Goal: Task Accomplishment & Management: Manage account settings

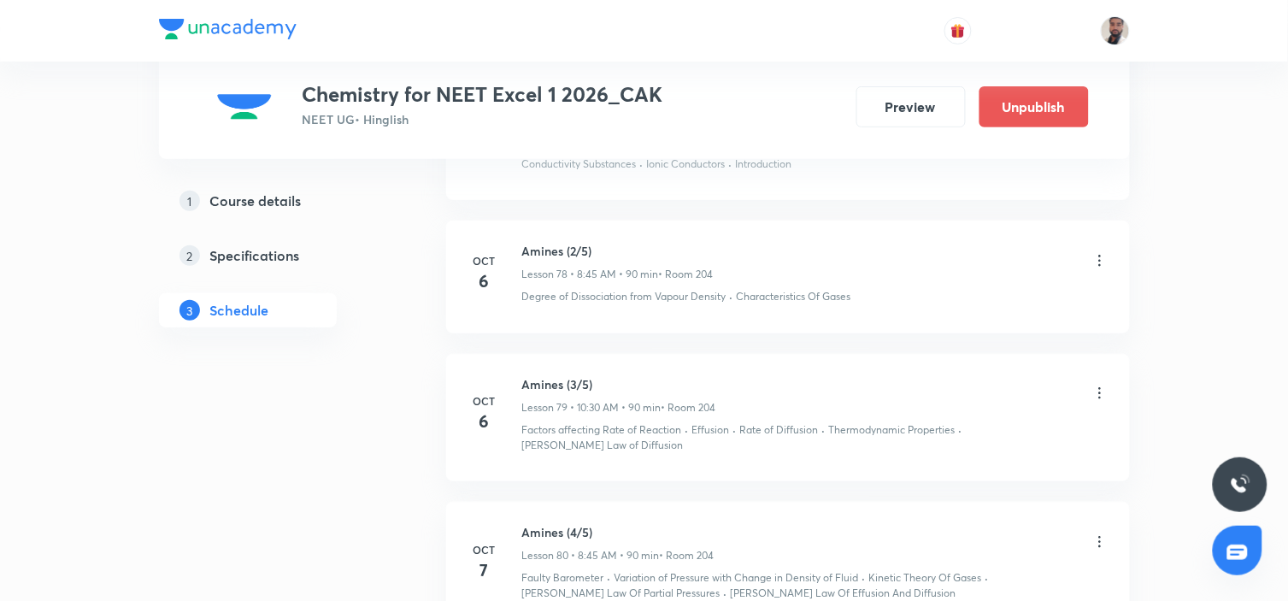
scroll to position [11805, 0]
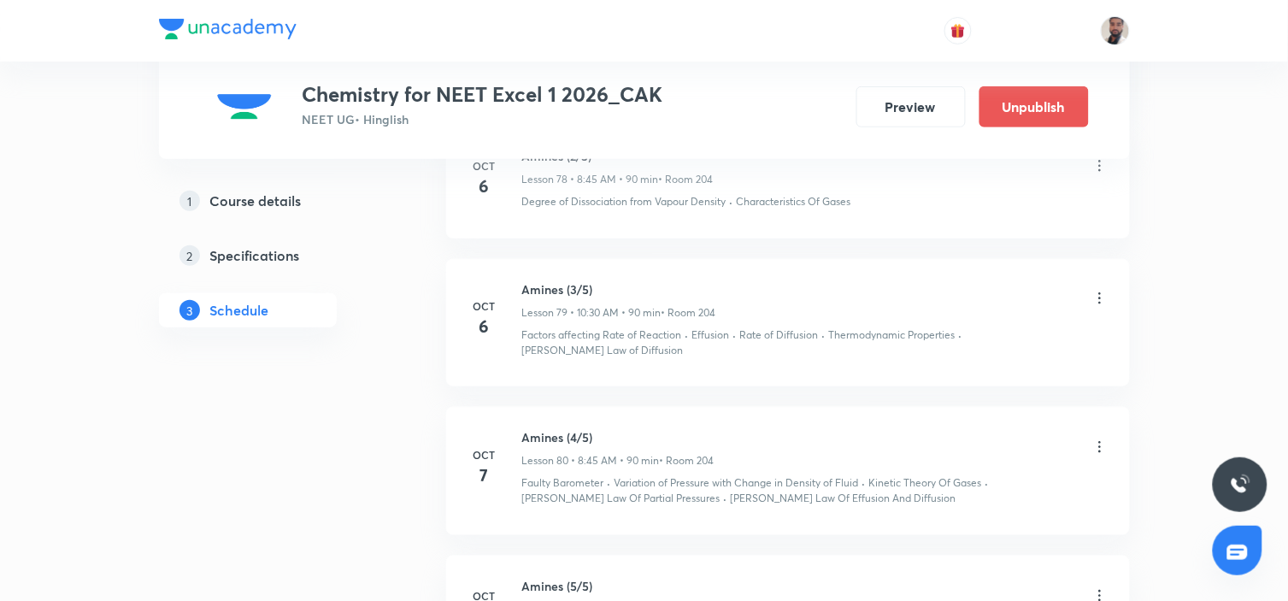
click at [1101, 438] on icon at bounding box center [1099, 446] width 17 height 17
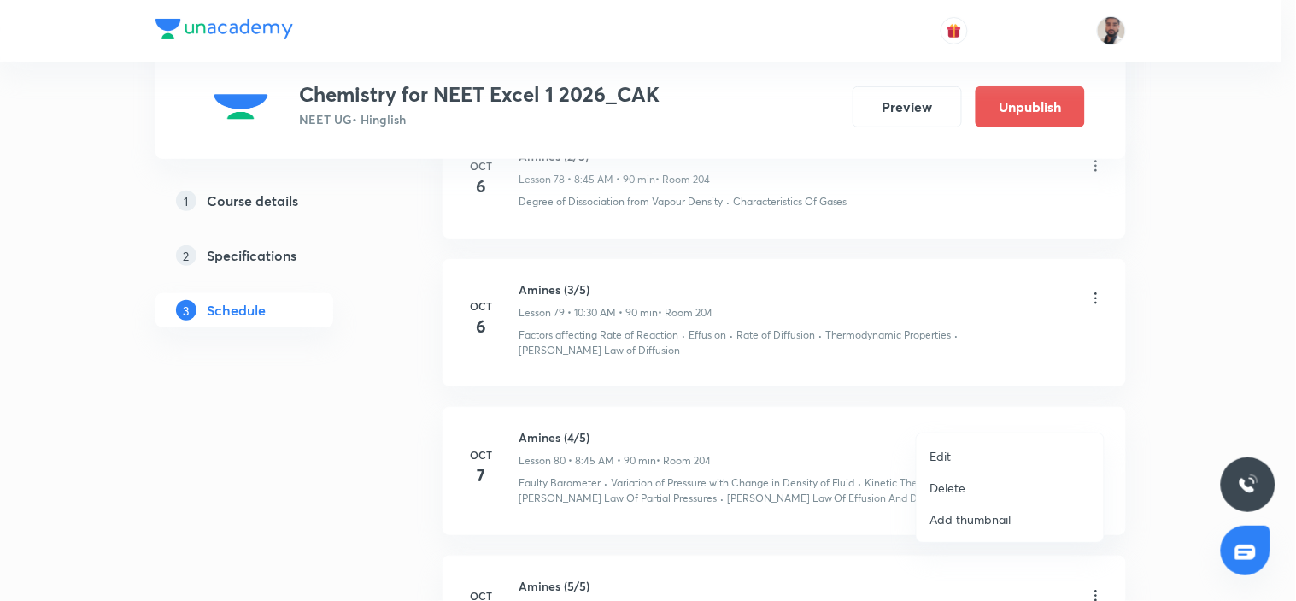
click at [971, 489] on li "Delete" at bounding box center [1010, 488] width 187 height 32
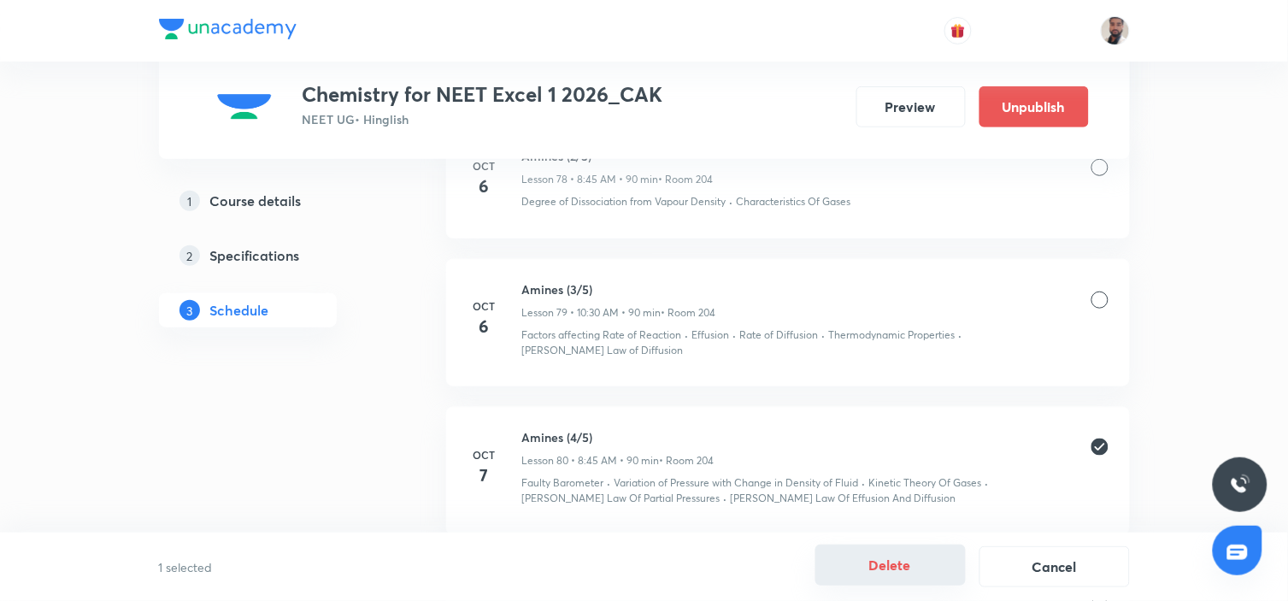
click at [952, 567] on button "Delete" at bounding box center [890, 564] width 150 height 41
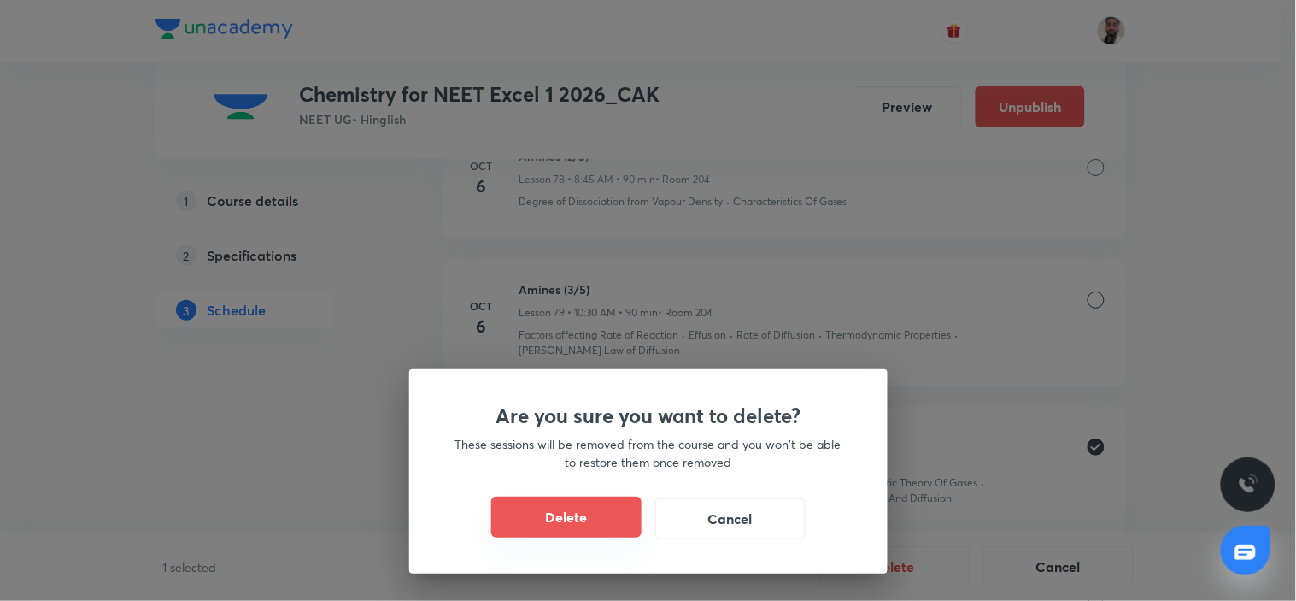
click at [581, 534] on button "Delete" at bounding box center [566, 516] width 150 height 41
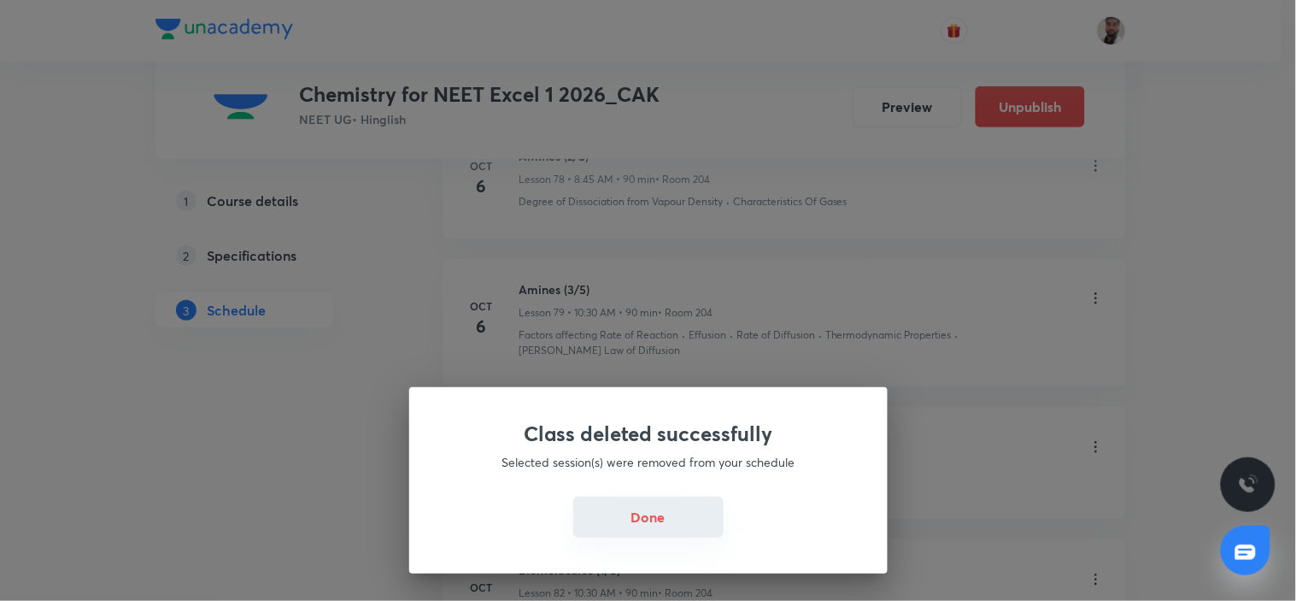
click at [654, 524] on button "Done" at bounding box center [648, 516] width 150 height 41
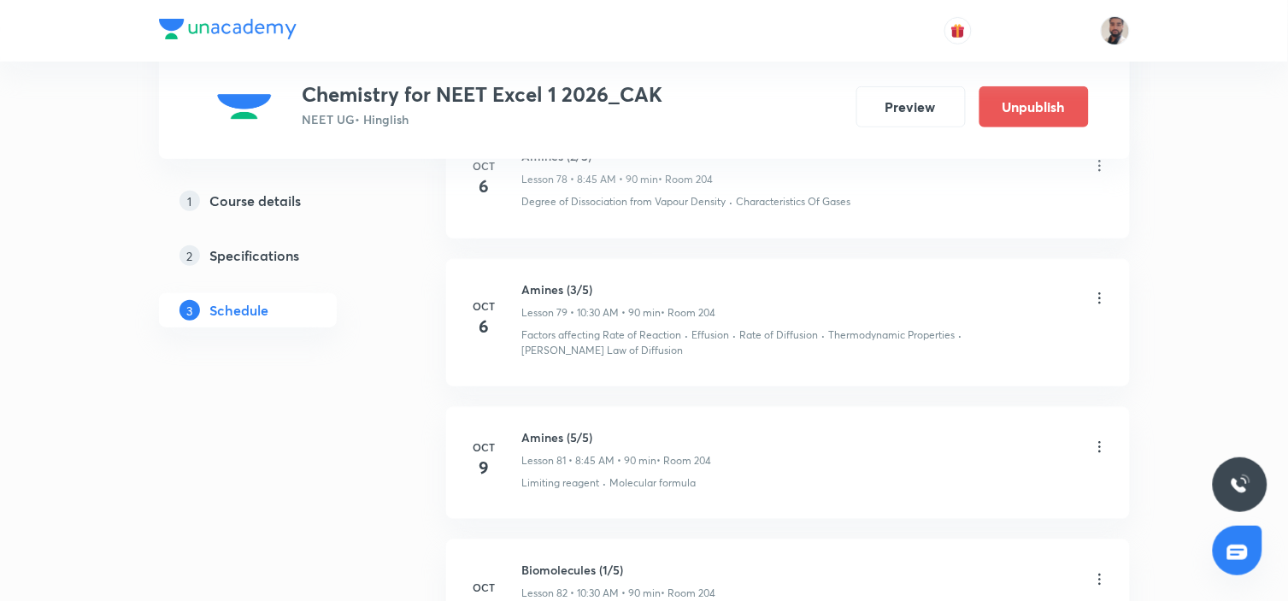
click at [1098, 438] on icon at bounding box center [1099, 446] width 17 height 17
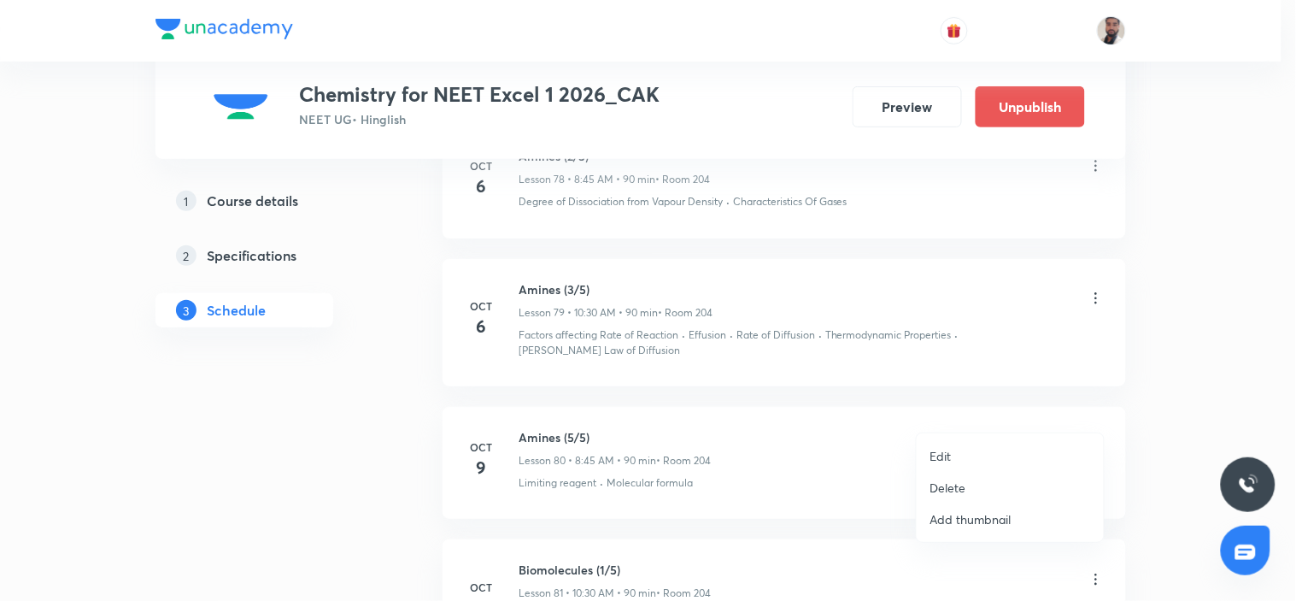
click at [960, 455] on li "Edit" at bounding box center [1010, 456] width 187 height 32
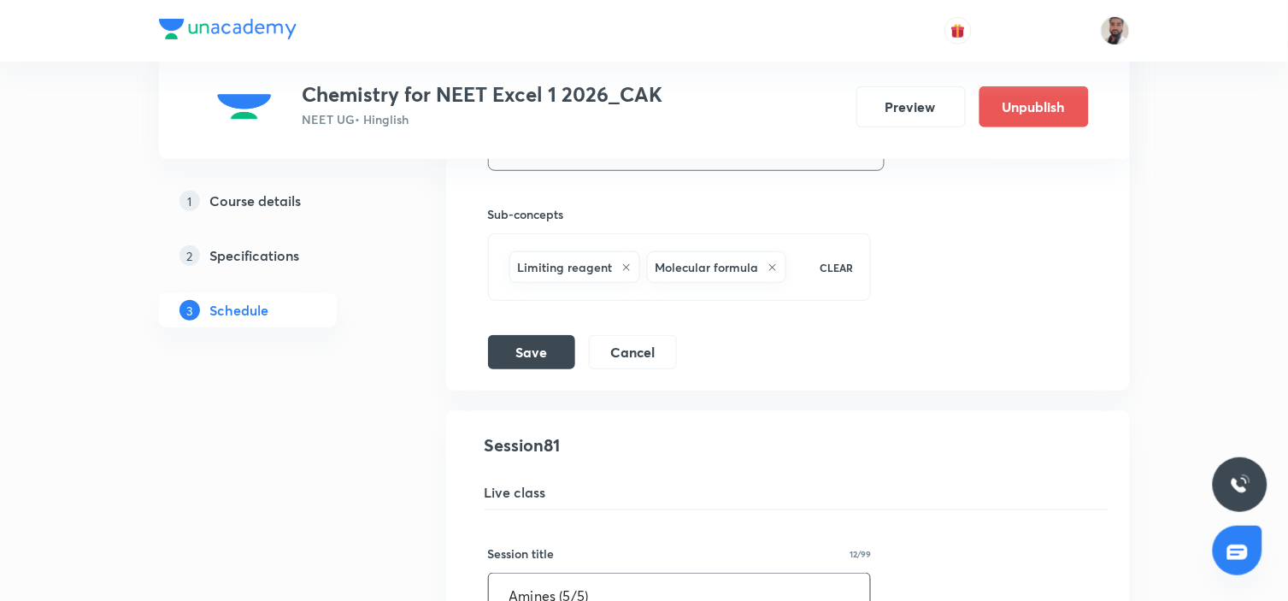
click at [569, 573] on input "Amines (5/5)" at bounding box center [680, 595] width 382 height 44
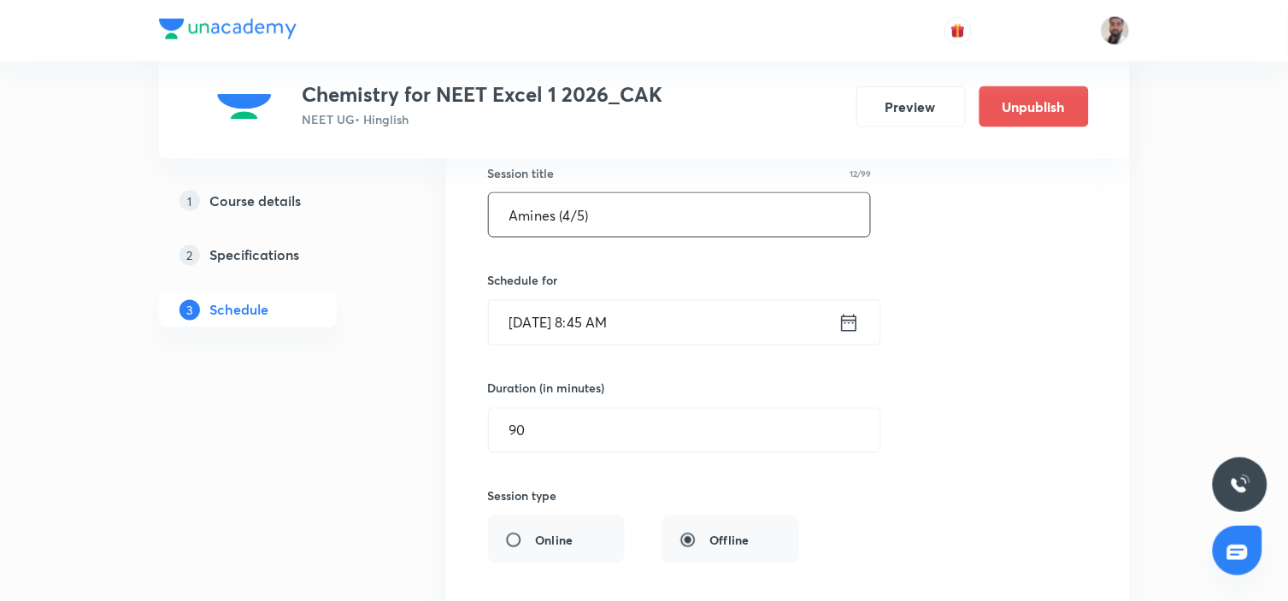
scroll to position [12742, 0]
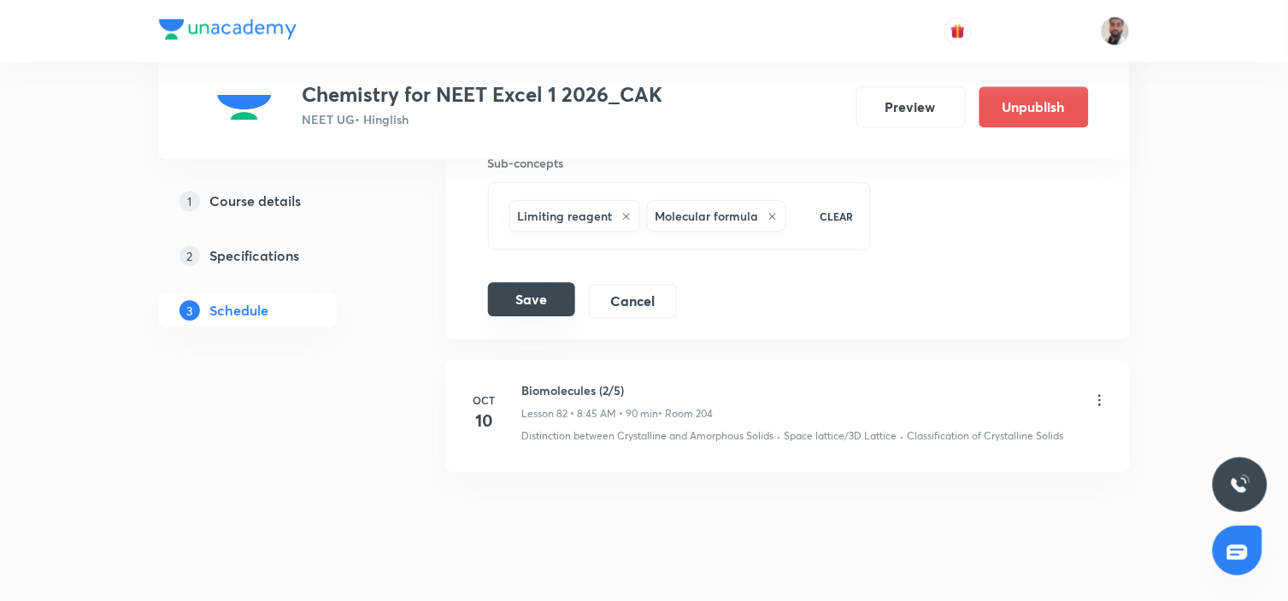
type input "Amines (4/5)"
click at [547, 282] on button "Save" at bounding box center [531, 299] width 87 height 34
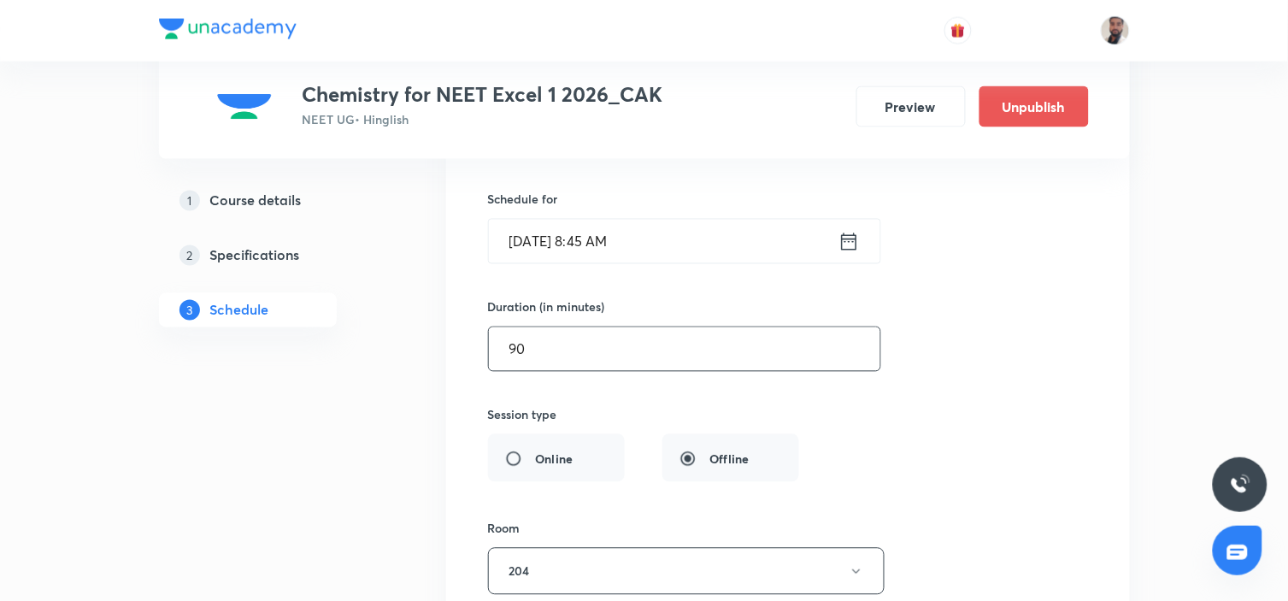
scroll to position [11982, 0]
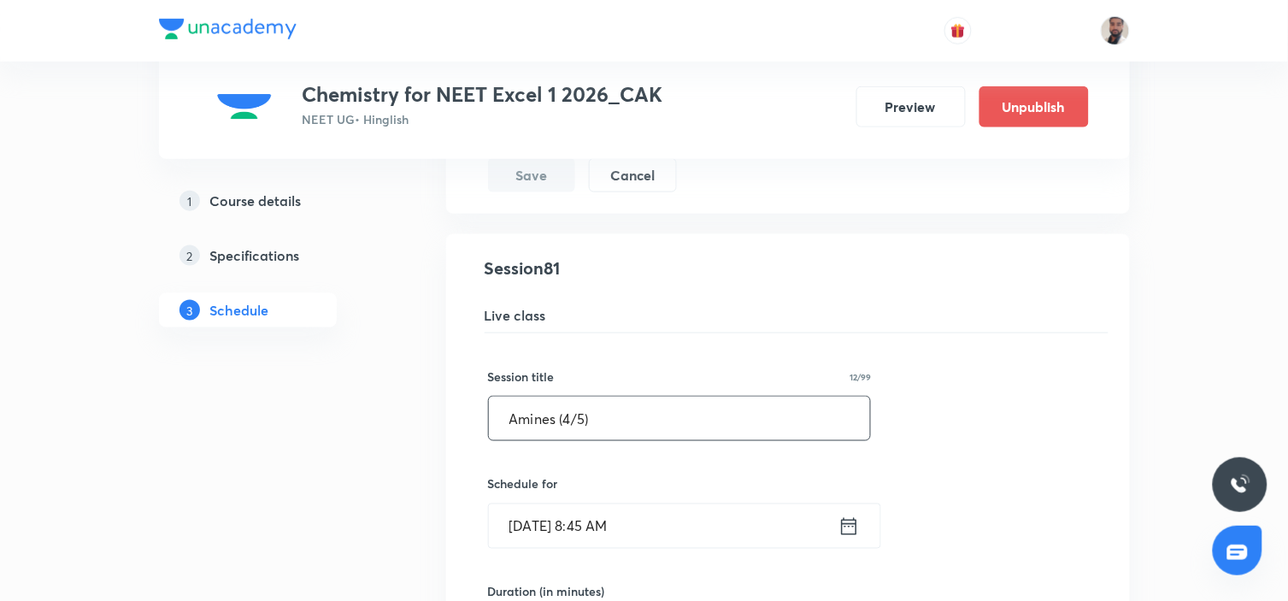
drag, startPoint x: 648, startPoint y: 389, endPoint x: 471, endPoint y: 386, distance: 176.9
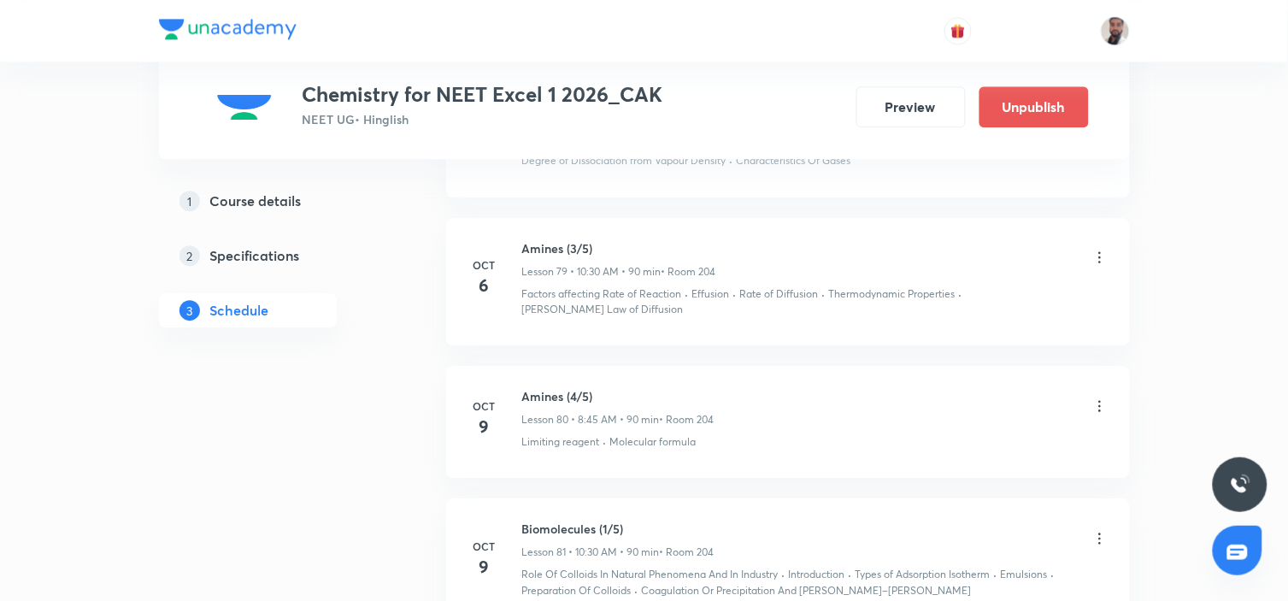
scroll to position [11156, 0]
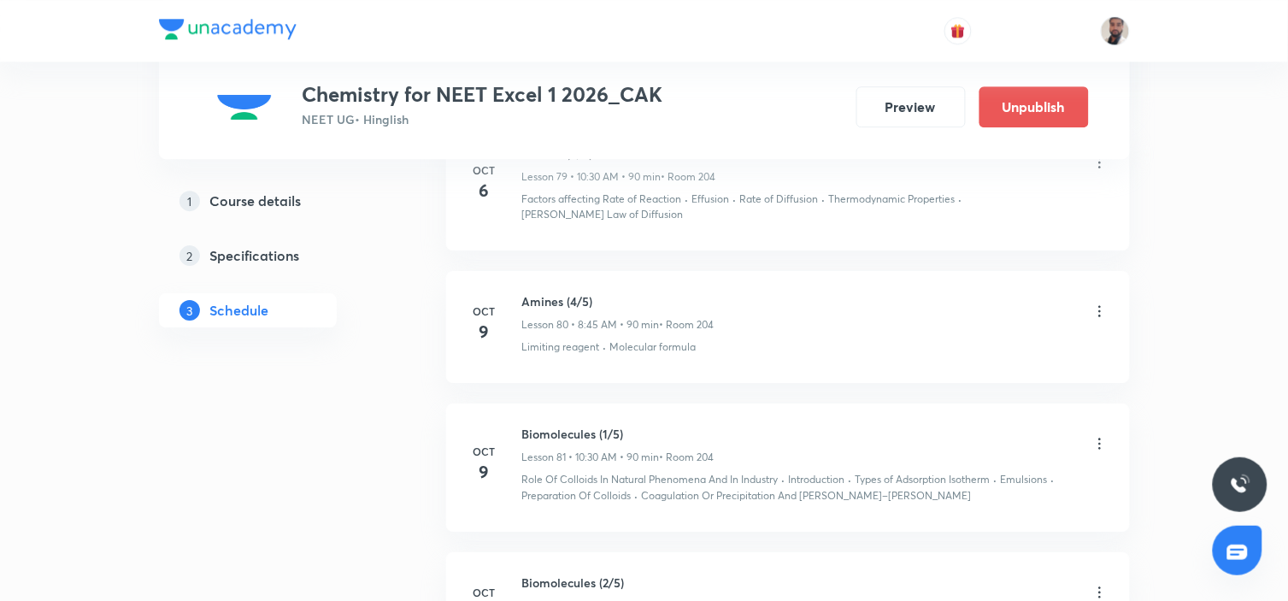
click at [1099, 438] on icon at bounding box center [1099, 443] width 3 height 11
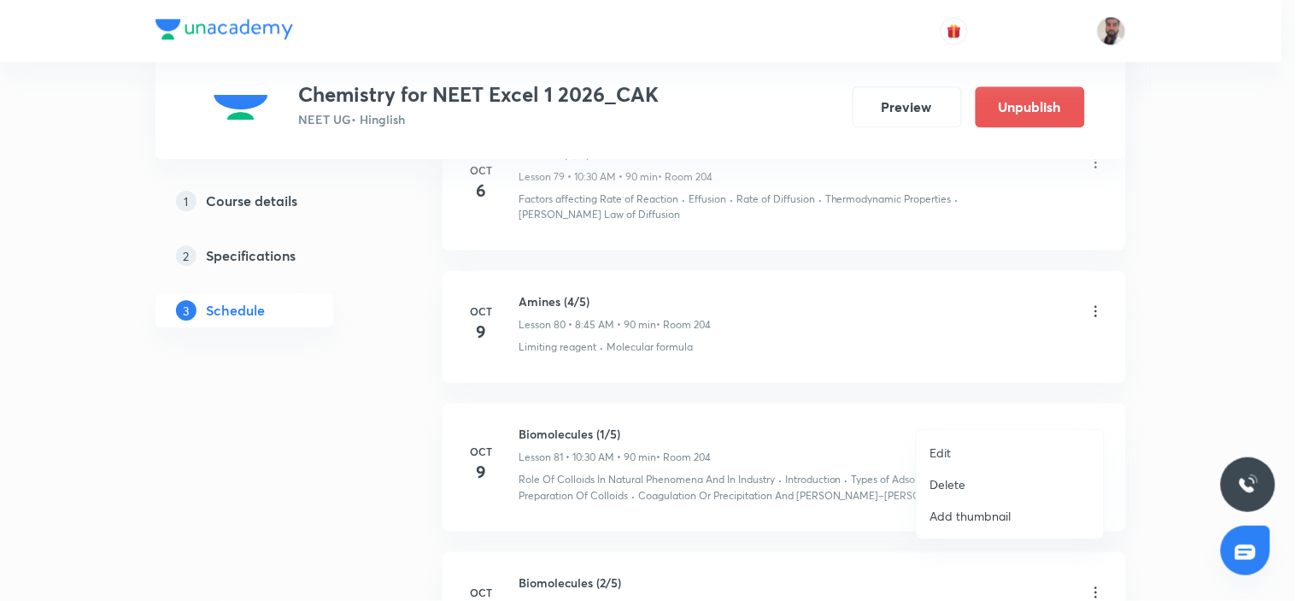
click at [972, 447] on li "Edit" at bounding box center [1010, 453] width 187 height 32
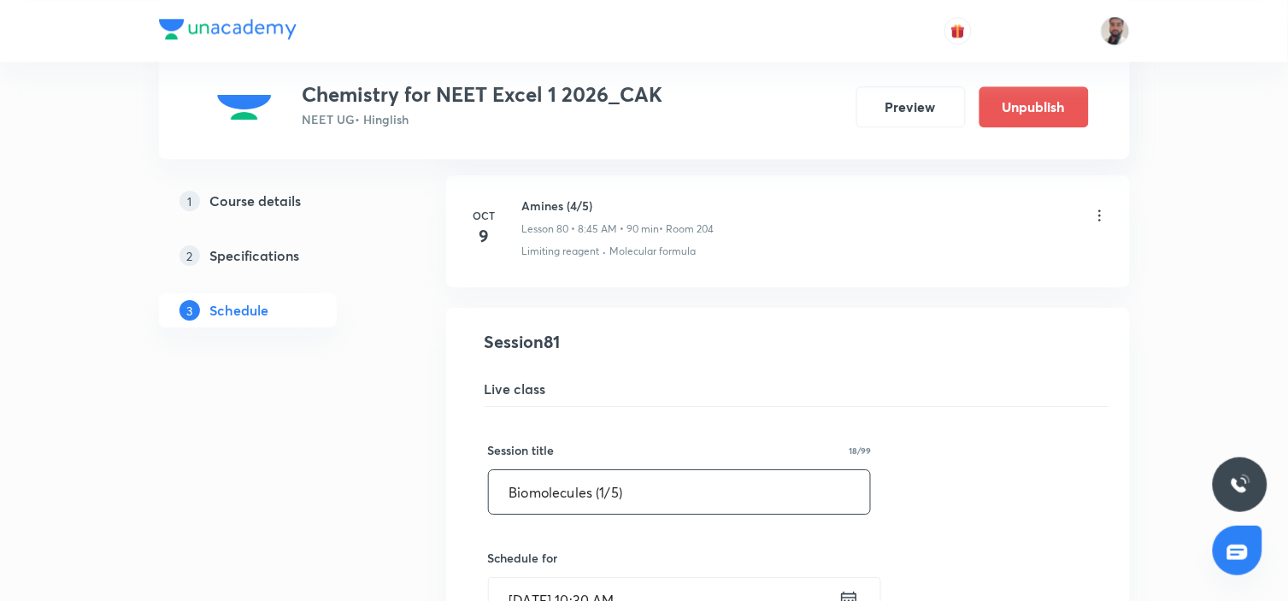
drag, startPoint x: 451, startPoint y: 461, endPoint x: 370, endPoint y: 461, distance: 81.2
paste input "Amines (4"
click at [570, 470] on input "Amines (4/5)" at bounding box center [680, 492] width 382 height 44
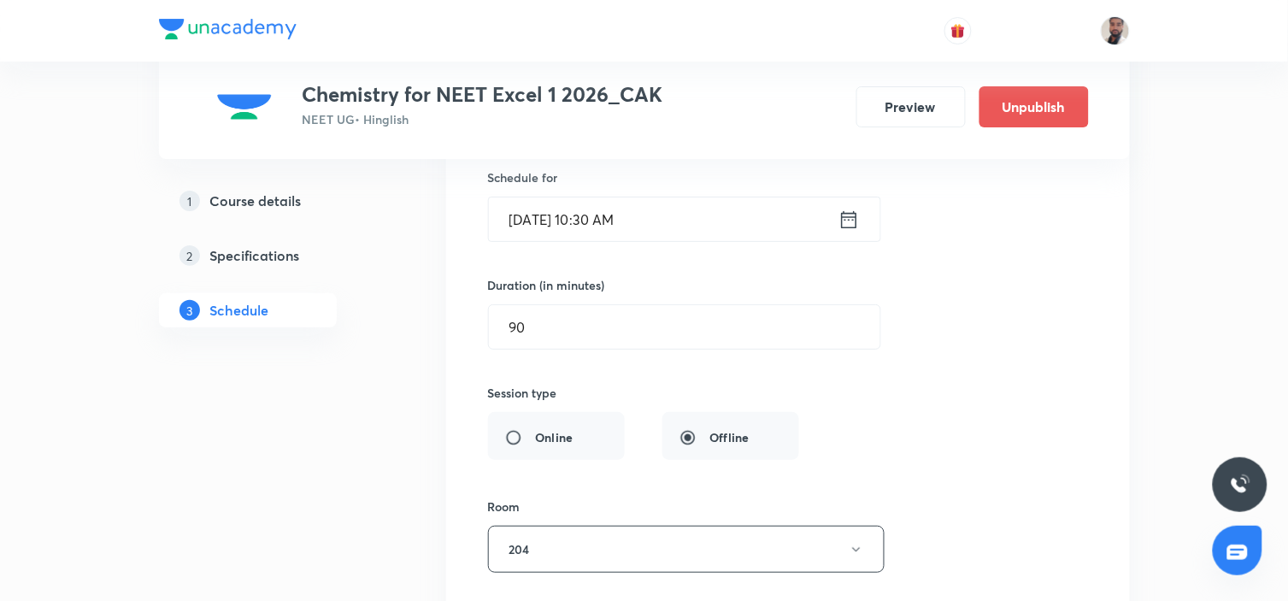
scroll to position [12010, 0]
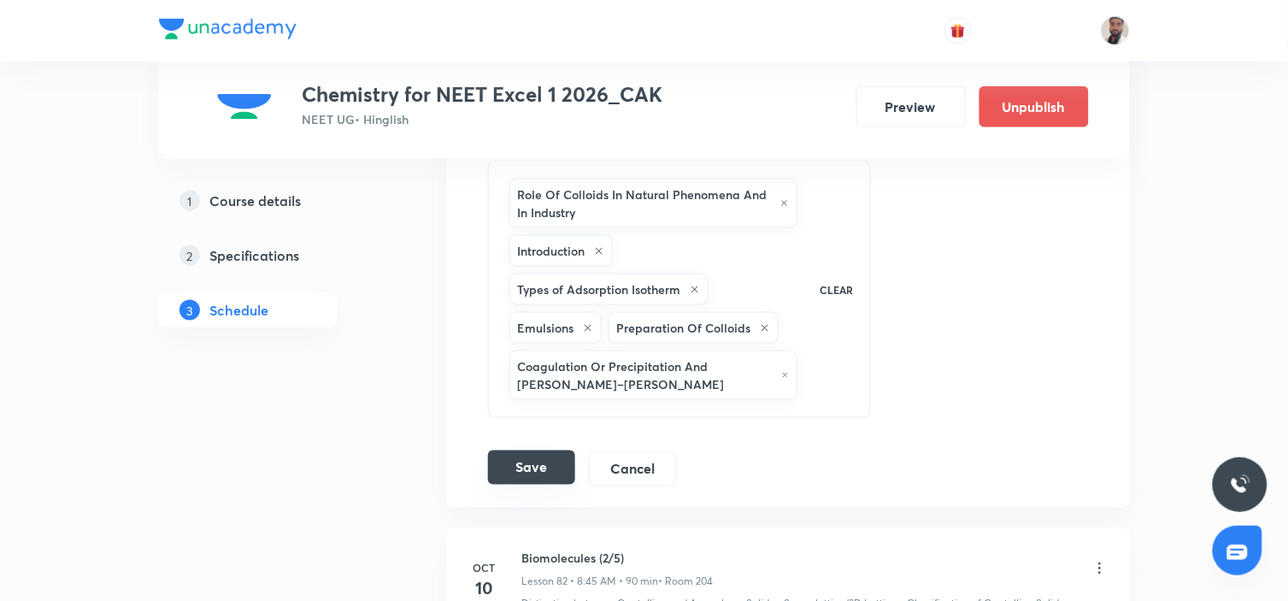
type input "Amines (5/5)"
click at [550, 450] on button "Save" at bounding box center [531, 467] width 87 height 34
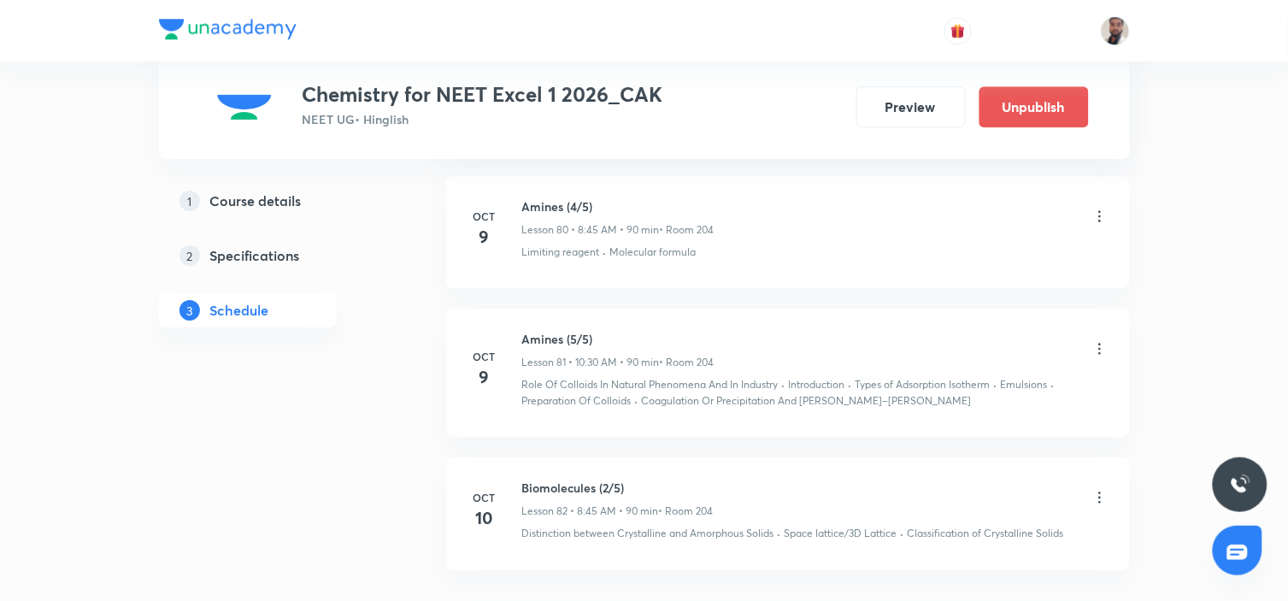
scroll to position [11346, 0]
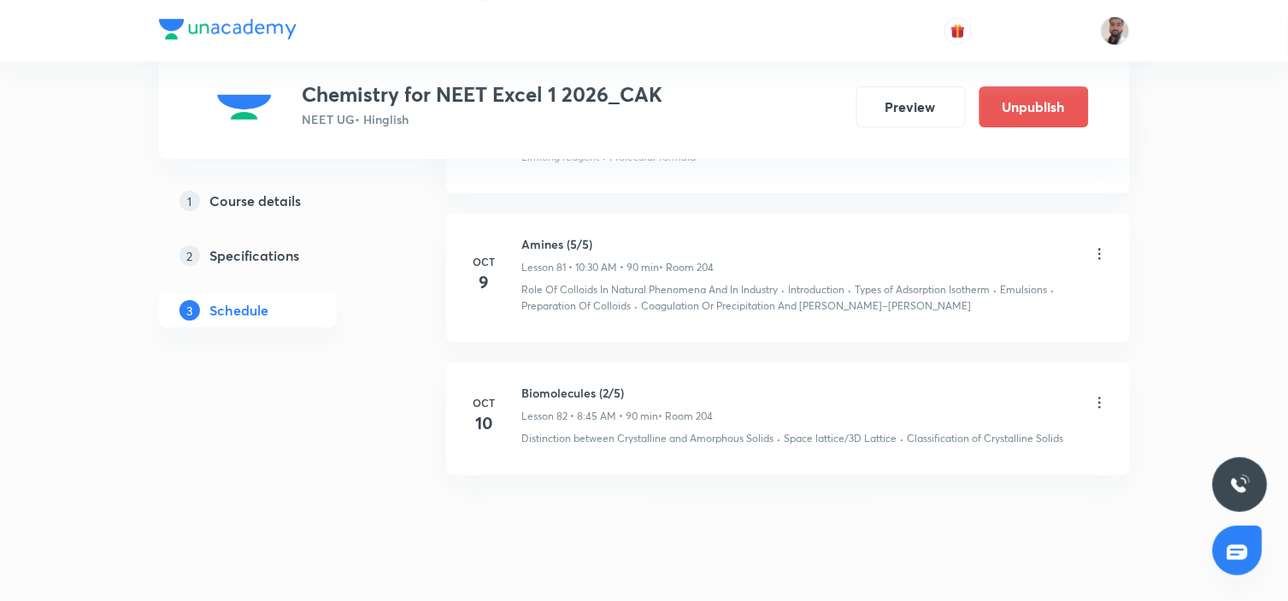
click at [1100, 394] on icon at bounding box center [1099, 402] width 17 height 17
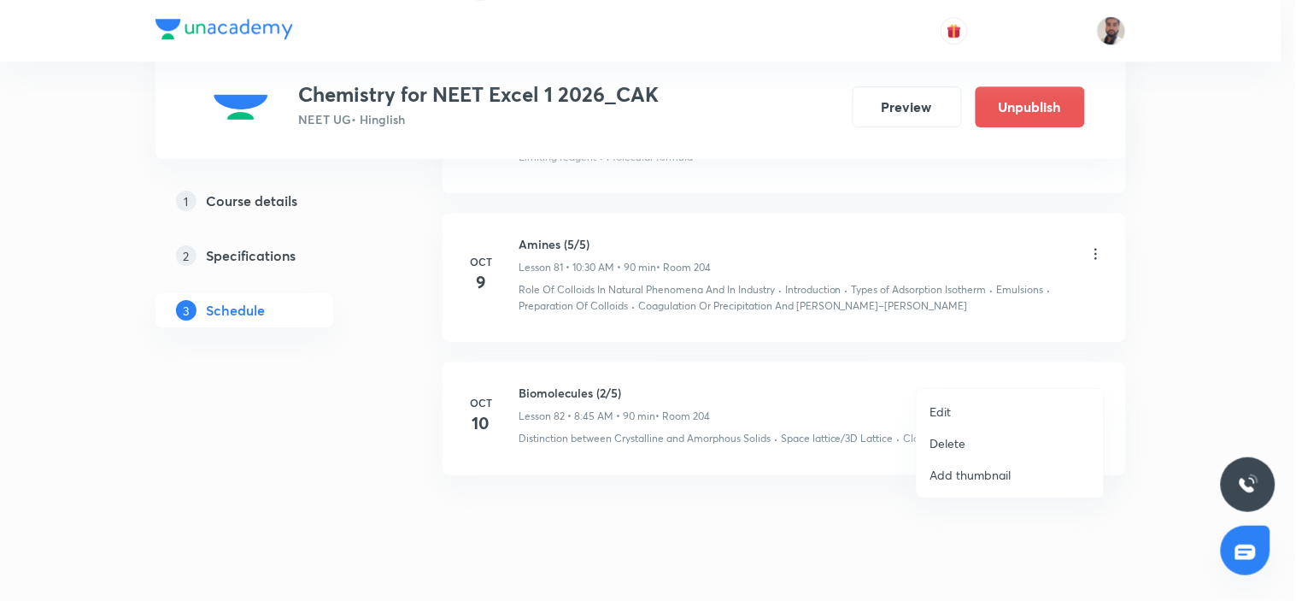
click at [946, 416] on p "Edit" at bounding box center [941, 411] width 21 height 18
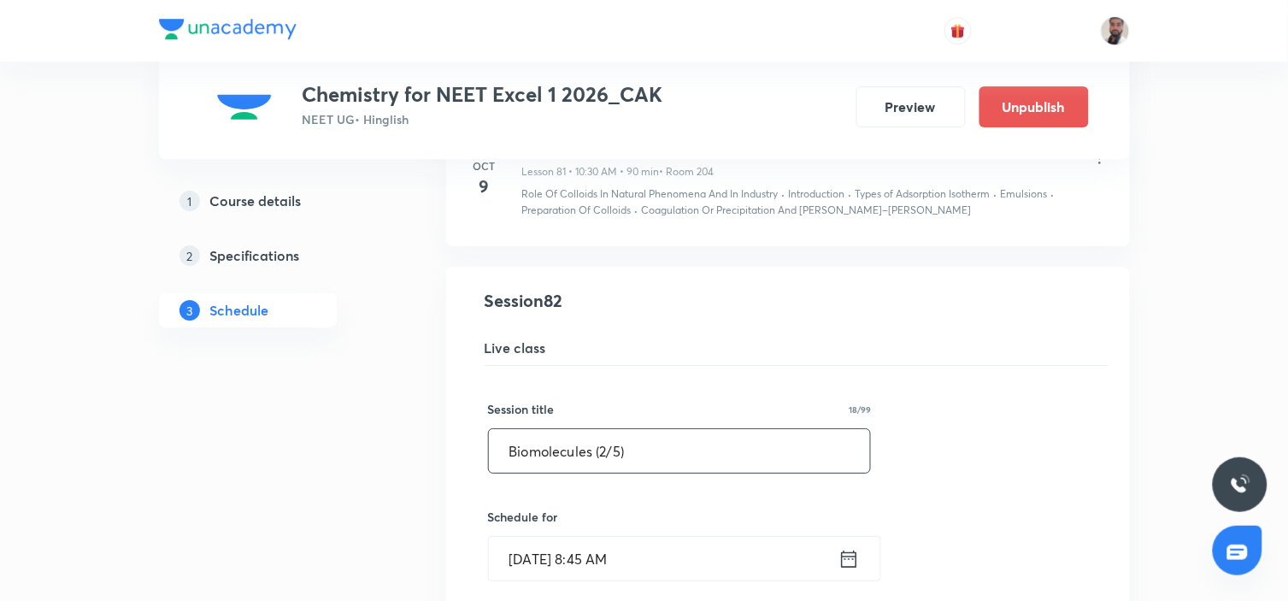
click at [608, 429] on input "Biomolecules (2/5)" at bounding box center [680, 451] width 382 height 44
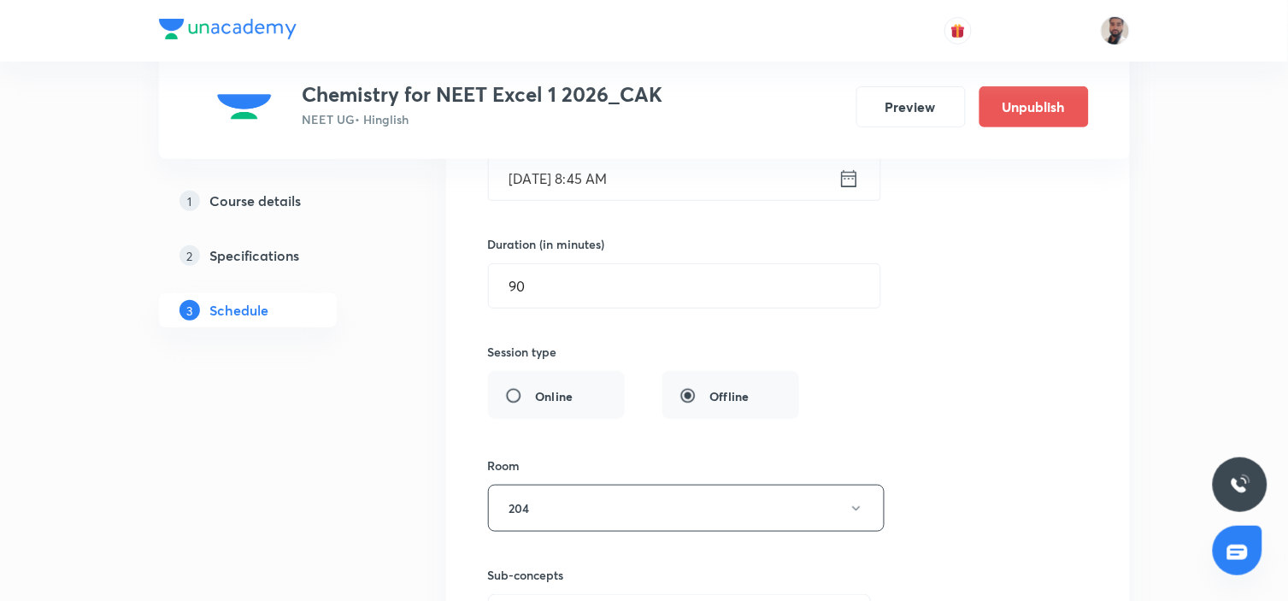
scroll to position [12099, 0]
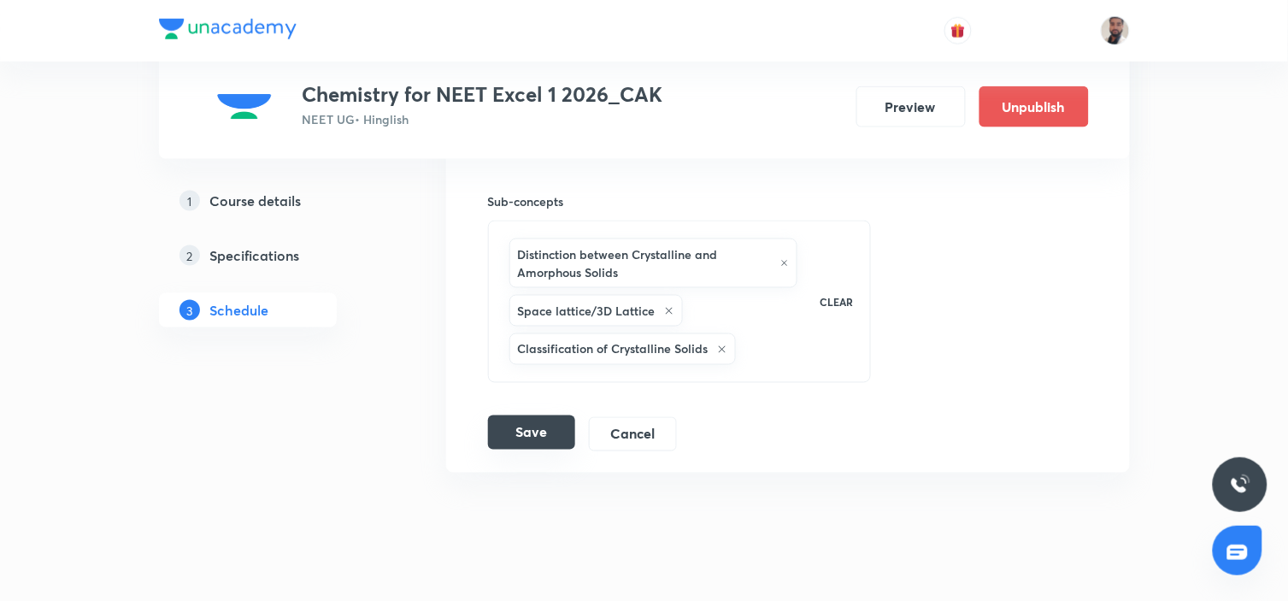
type input "Biomolecules (1/5)"
click at [559, 415] on button "Save" at bounding box center [531, 432] width 87 height 34
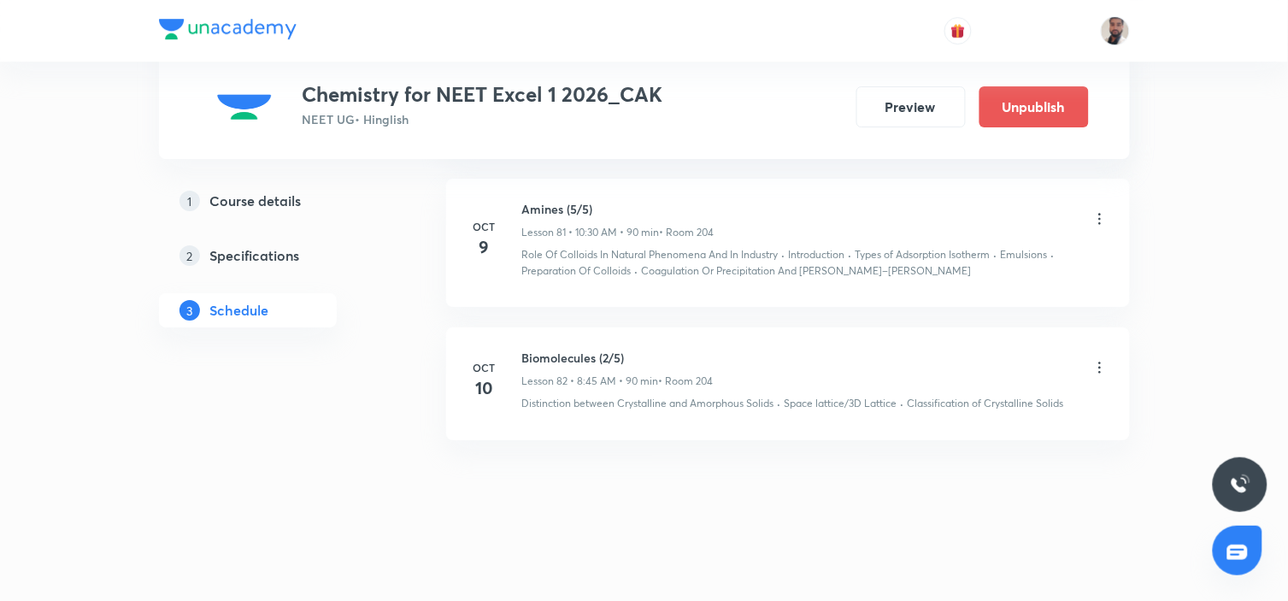
scroll to position [11346, 0]
